Goal: Task Accomplishment & Management: Complete application form

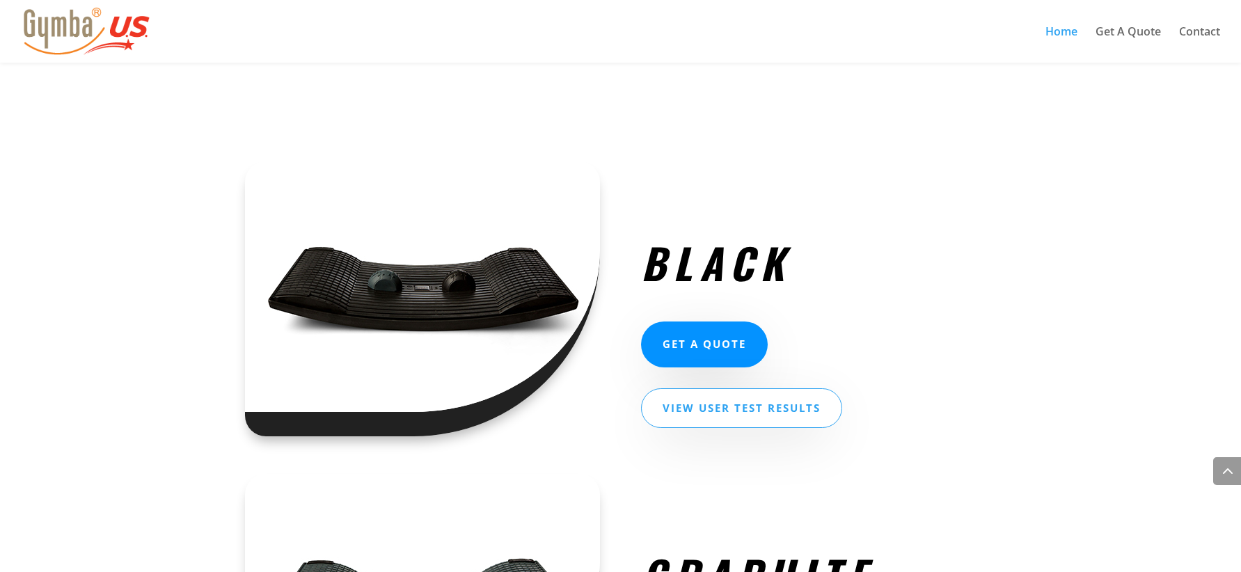
scroll to position [2018, 0]
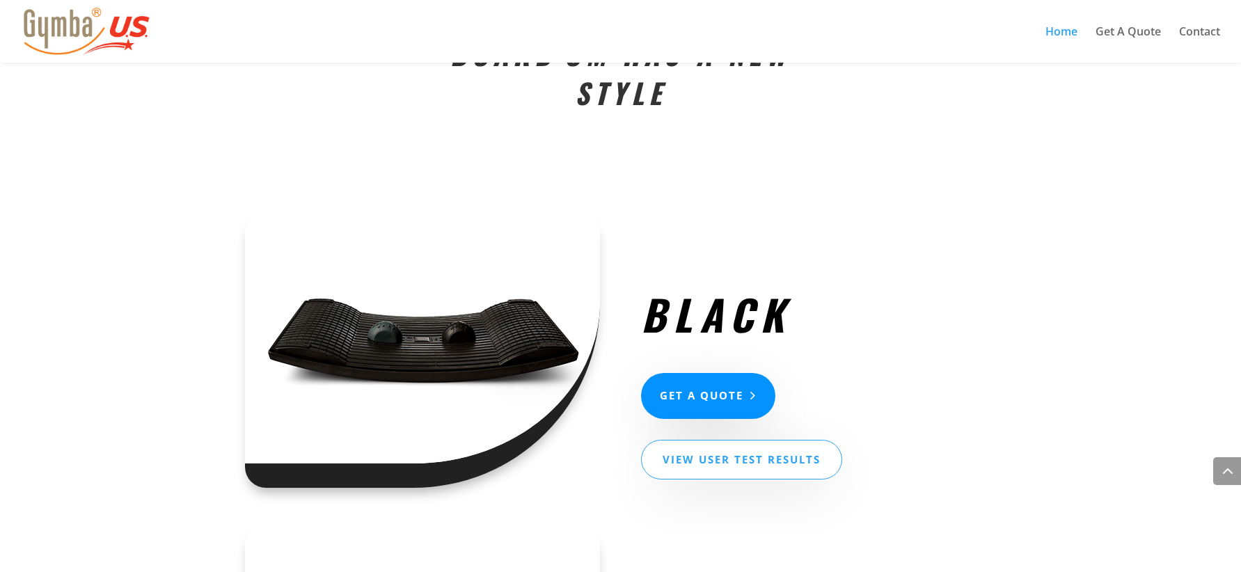
click at [715, 404] on link "GET A QUOTE" at bounding box center [708, 396] width 134 height 47
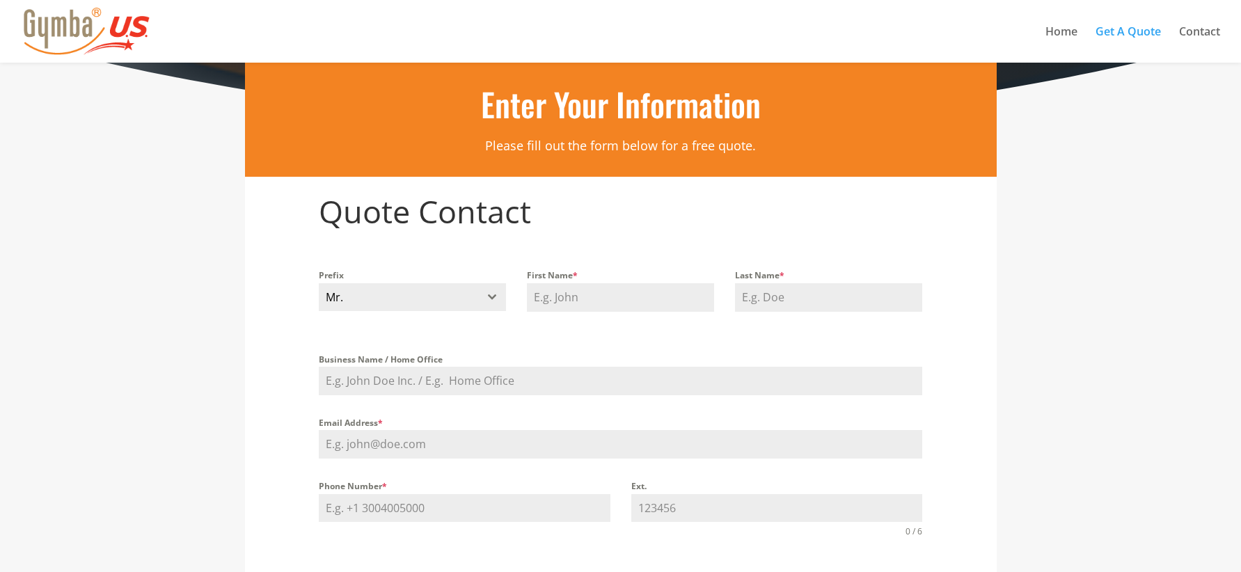
scroll to position [348, 0]
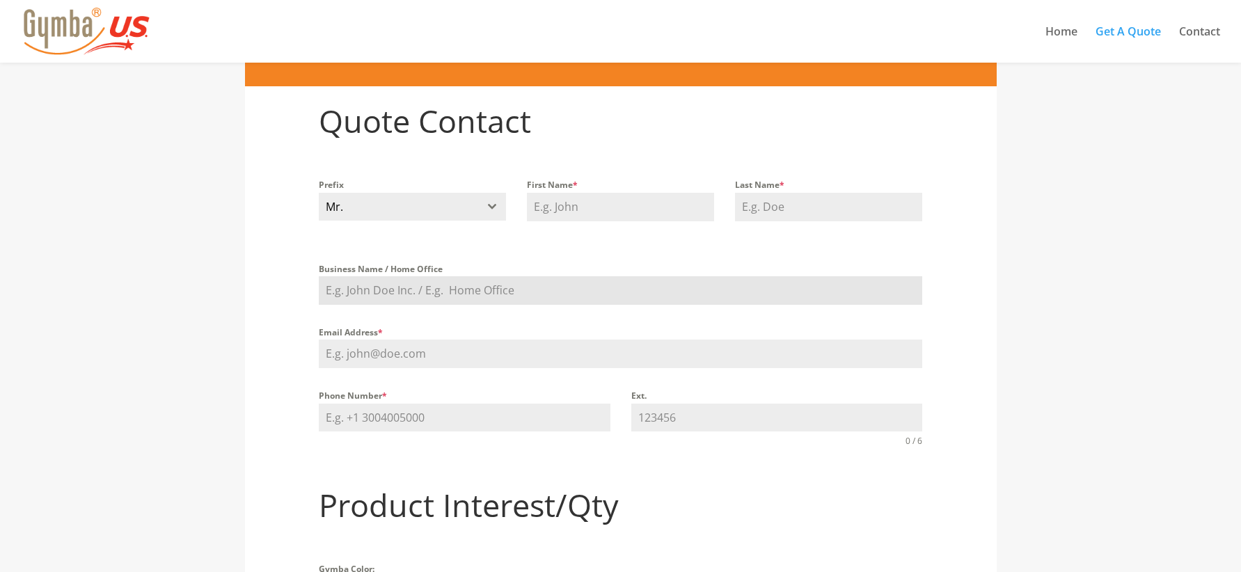
click at [447, 286] on input "Business Name / Home Office" at bounding box center [620, 290] width 603 height 29
type input "Mt. [GEOGRAPHIC_DATA]"
type input "ryanpryor4@gmail.com"
click at [474, 425] on input "Phone Number *" at bounding box center [464, 418] width 291 height 29
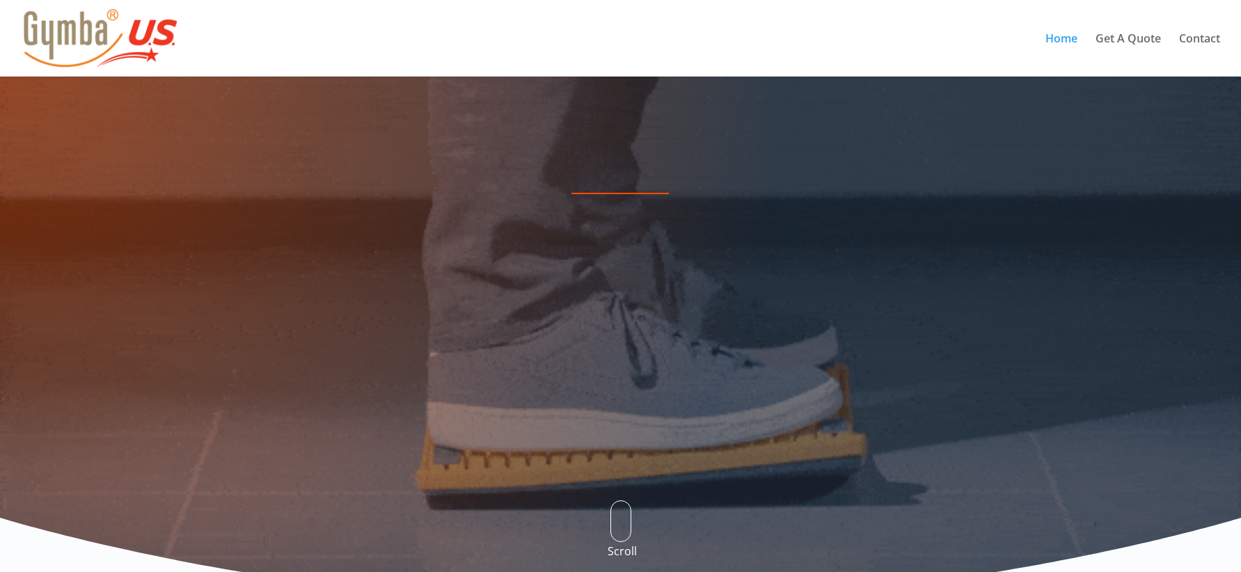
scroll to position [2011, 0]
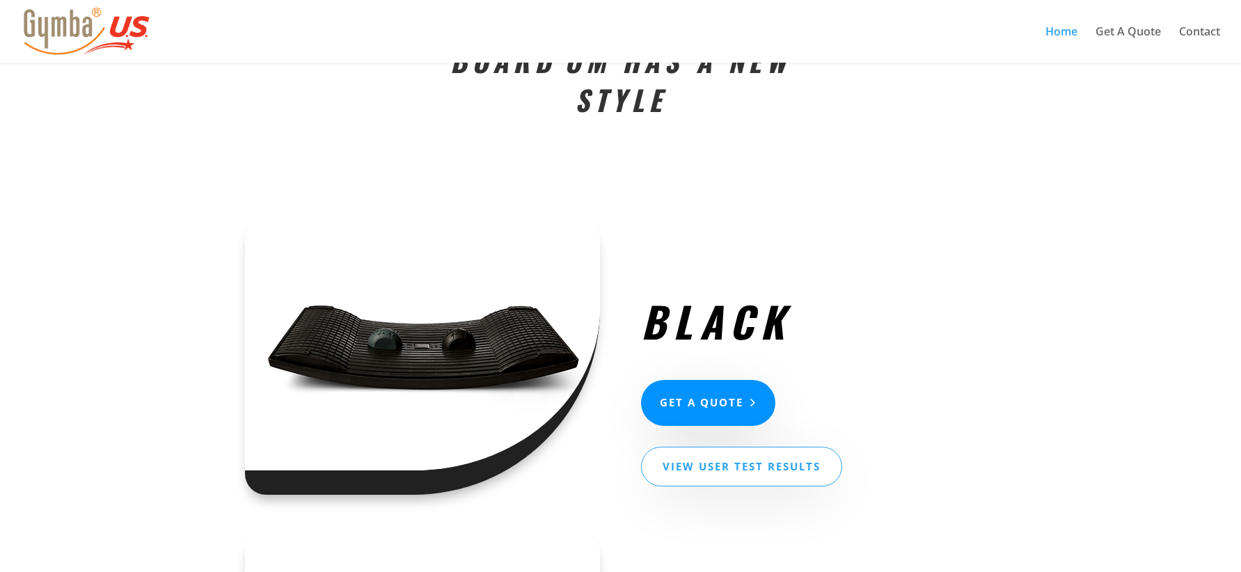
click at [725, 412] on link "GET A QUOTE" at bounding box center [708, 403] width 134 height 47
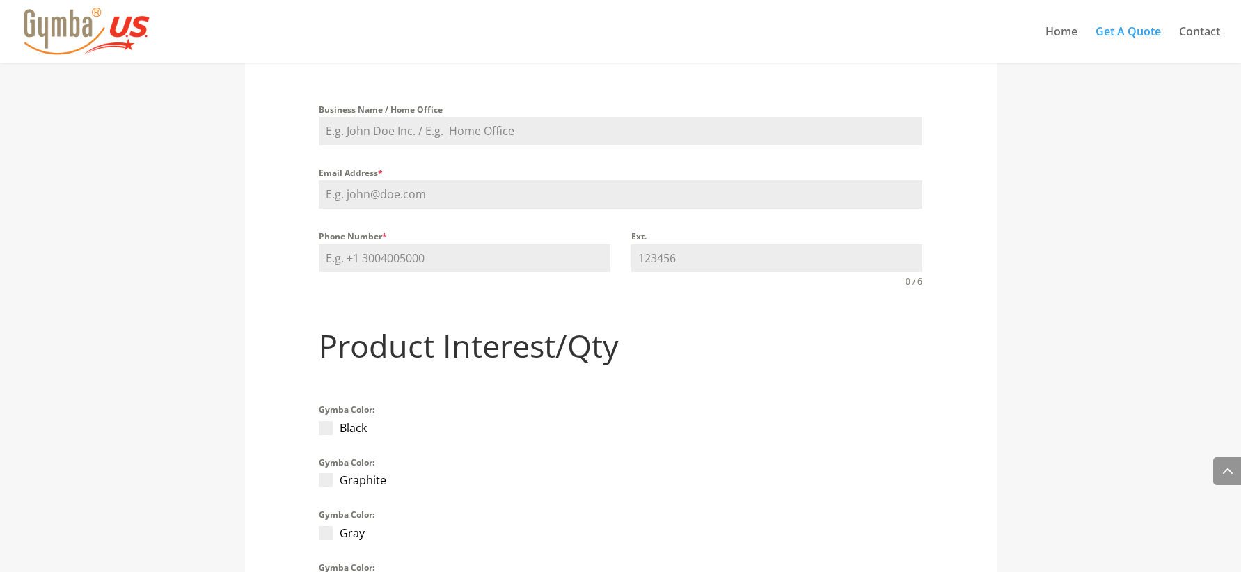
scroll to position [626, 0]
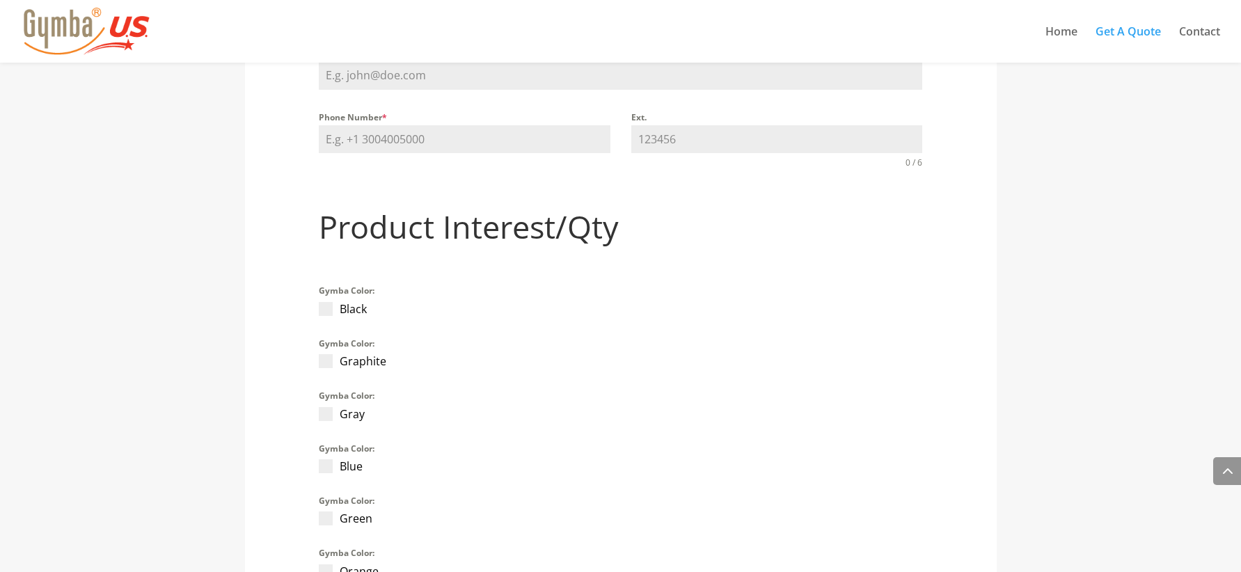
click at [330, 312] on span at bounding box center [326, 309] width 14 height 14
click at [319, 302] on input "Black" at bounding box center [318, 301] width 1 height 1
checkbox input "true"
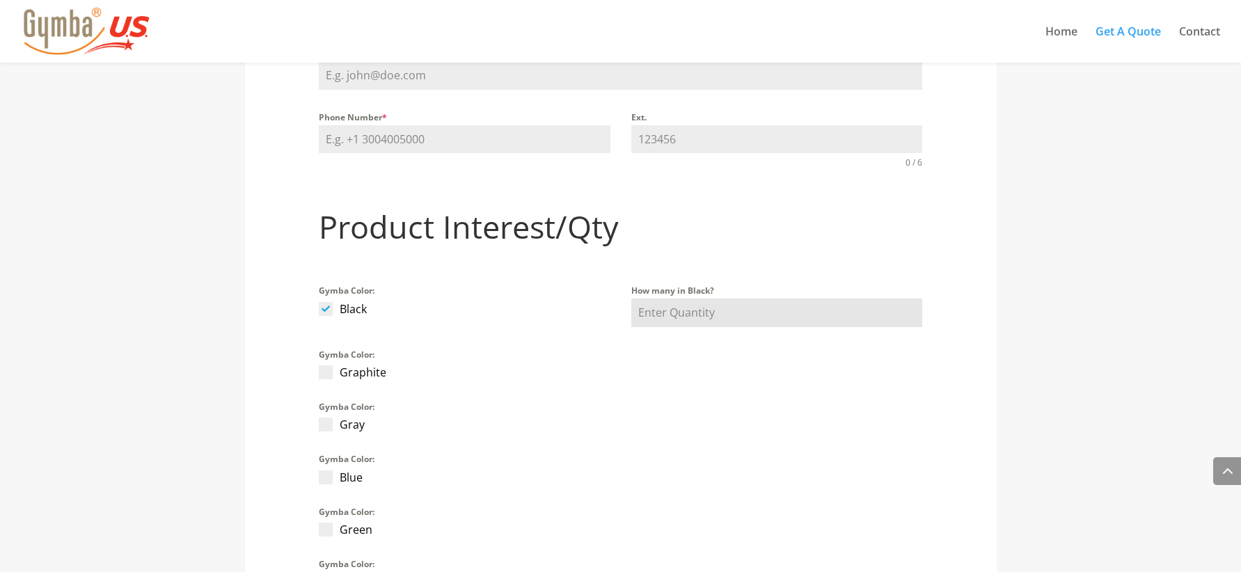
click at [726, 310] on input "How many in Black?" at bounding box center [776, 313] width 291 height 29
type input "1"
type input "149.00"
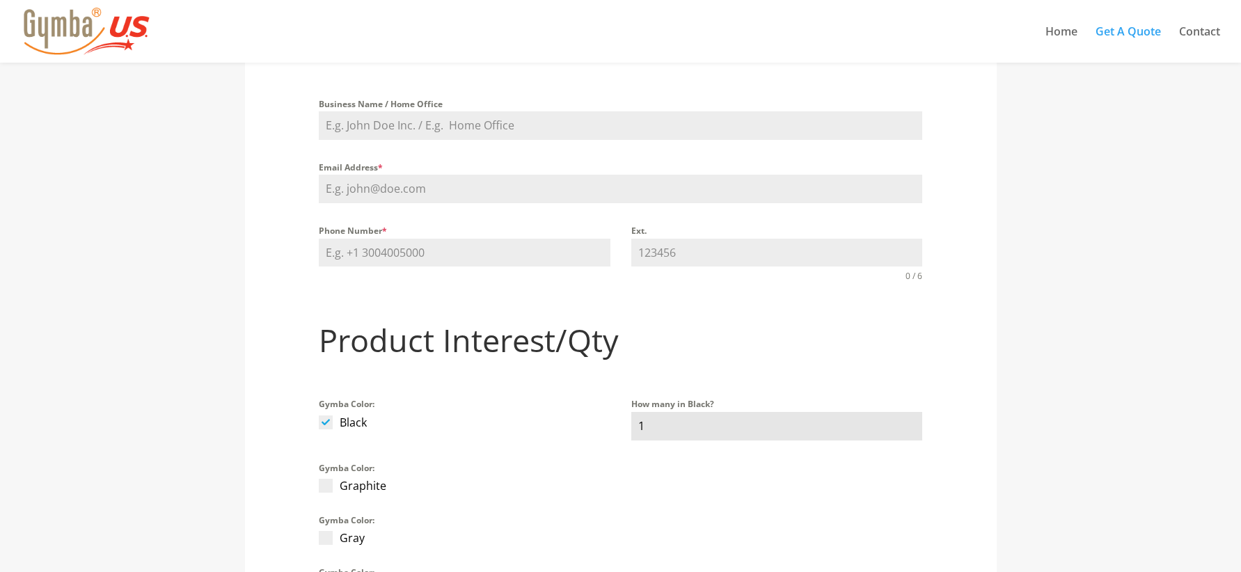
scroll to position [209, 0]
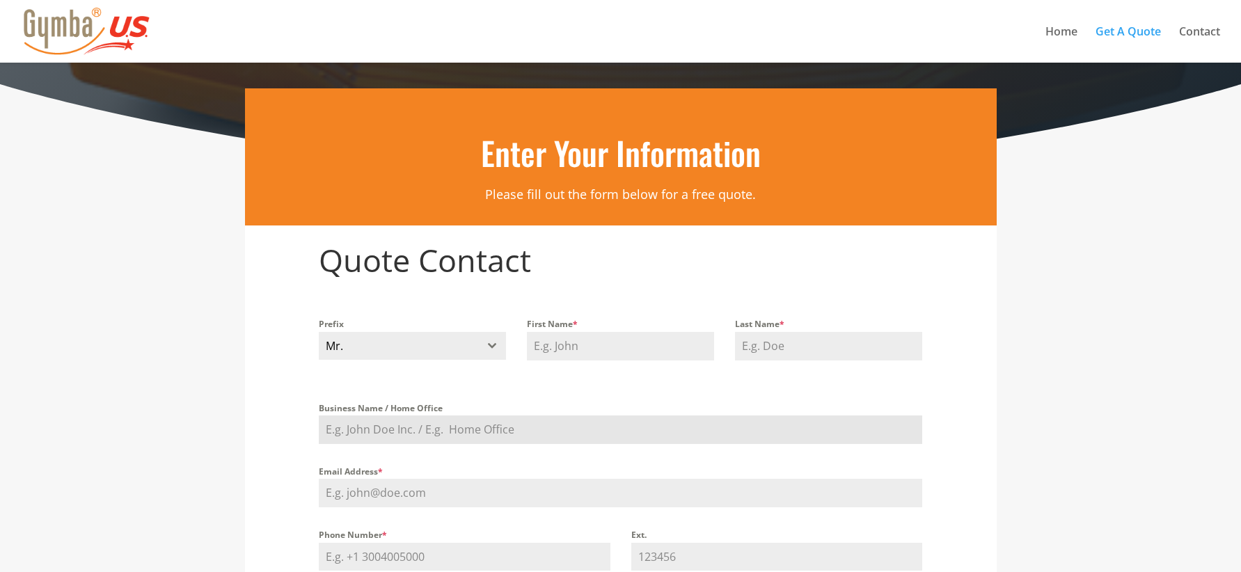
type input "1"
click at [424, 437] on input "Business Name / Home Office" at bounding box center [620, 429] width 603 height 29
click at [628, 354] on input "First Name *" at bounding box center [620, 346] width 187 height 29
type input "[PERSON_NAME]"
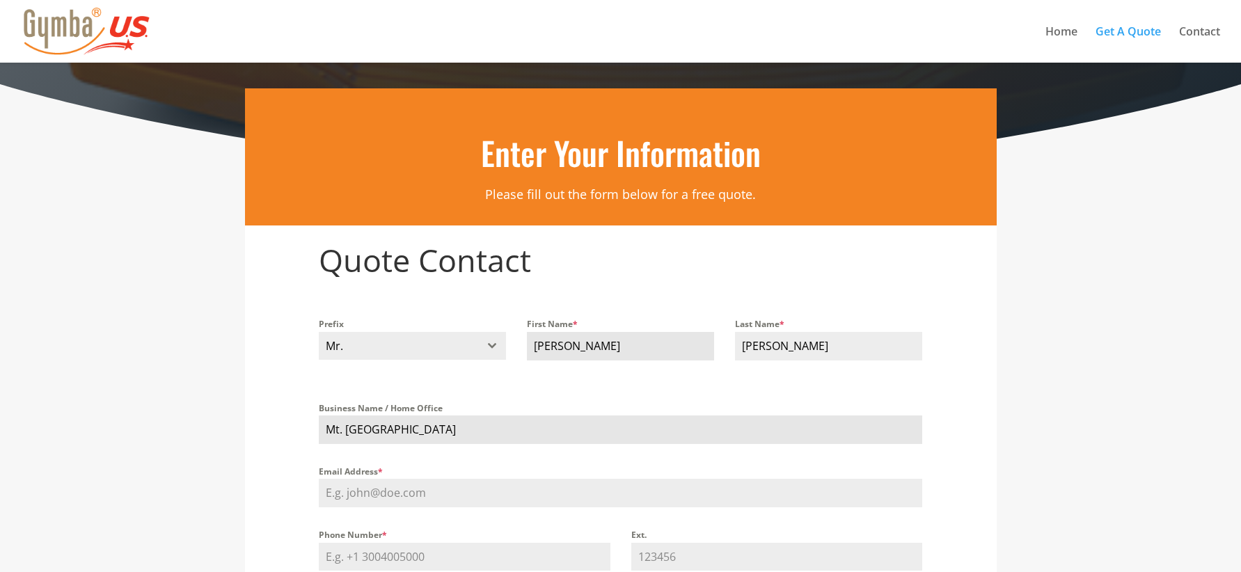
type input "Mt. [GEOGRAPHIC_DATA]"
type input "[EMAIL_ADDRESS][DOMAIN_NAME]"
type input "[PHONE_NUMBER]"
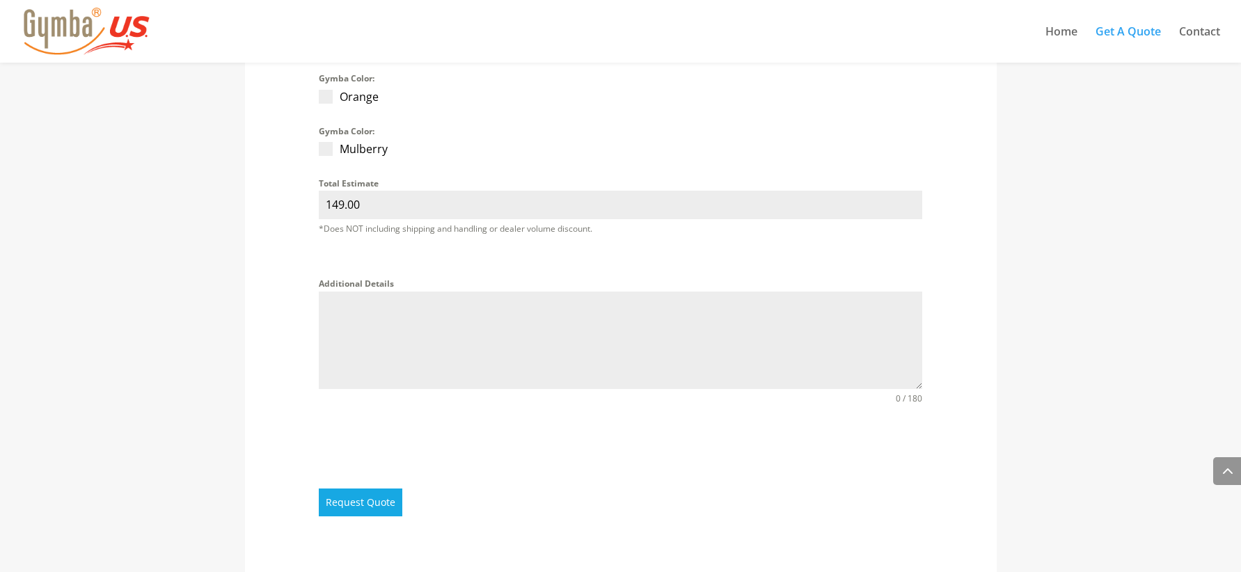
scroll to position [1113, 0]
click at [387, 507] on button "Request Quote" at bounding box center [361, 501] width 84 height 28
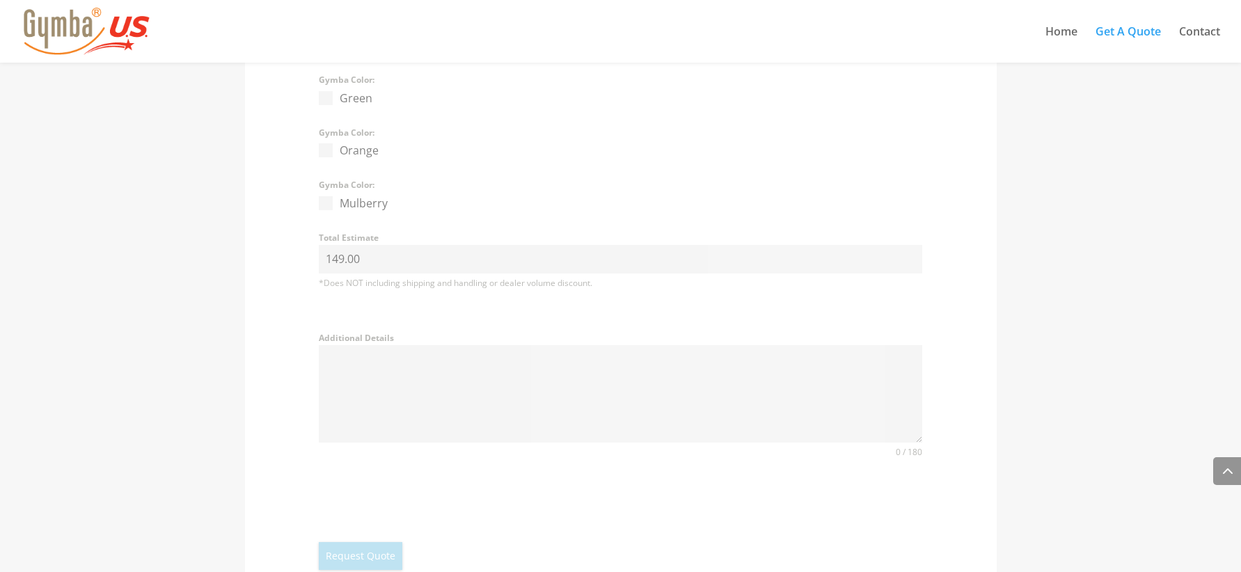
scroll to position [1169, 0]
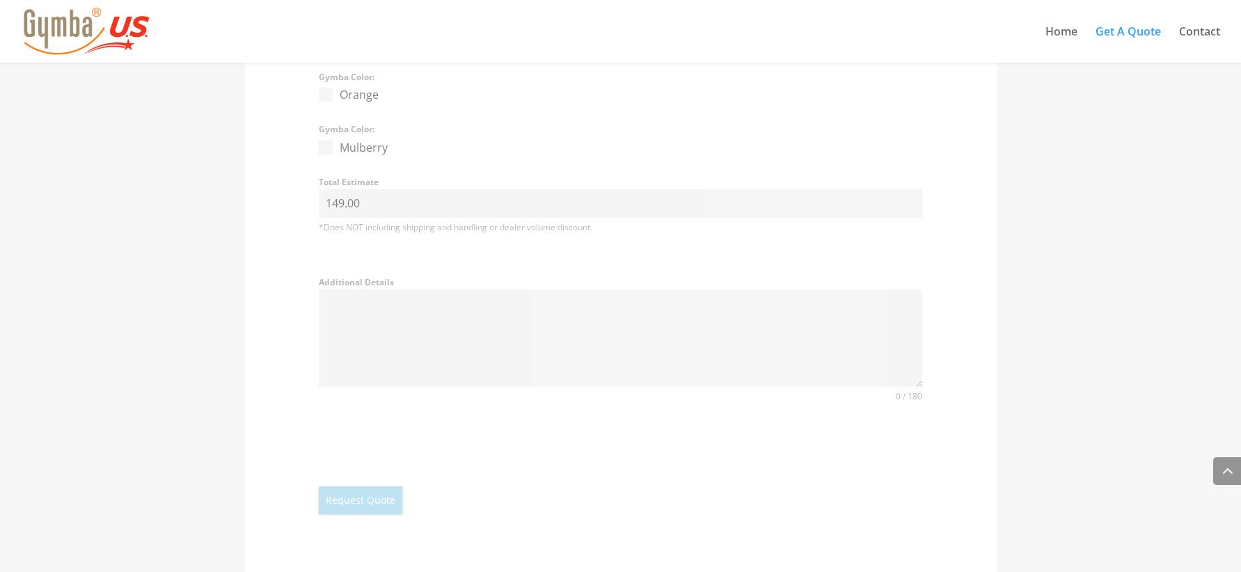
select select
type input "0.00"
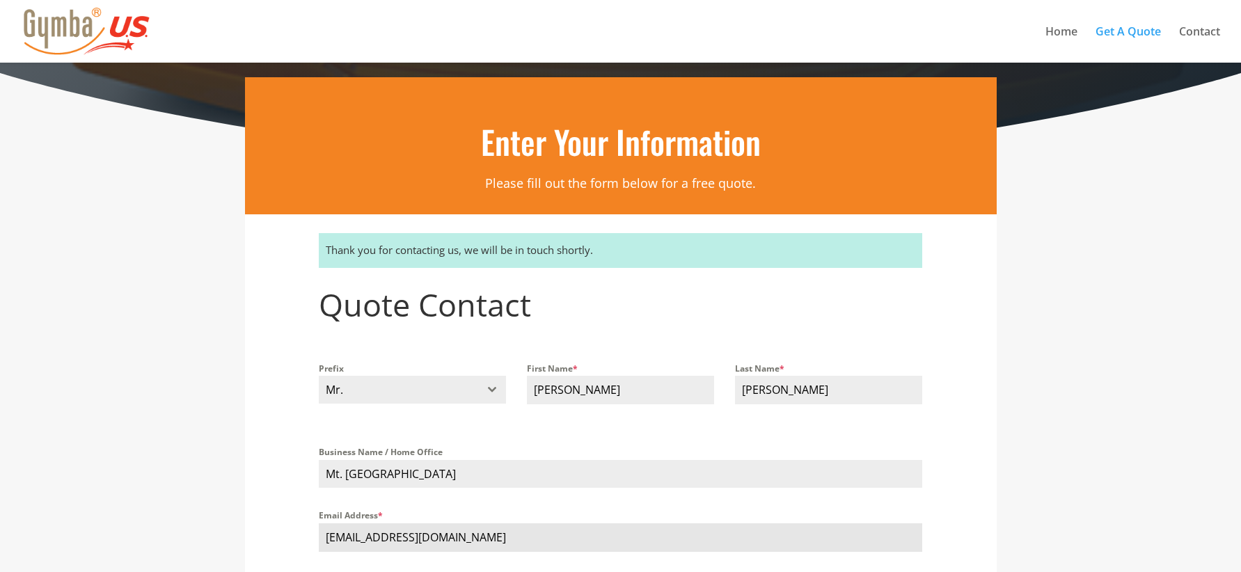
scroll to position [189, 0]
